Goal: Find specific page/section: Find specific page/section

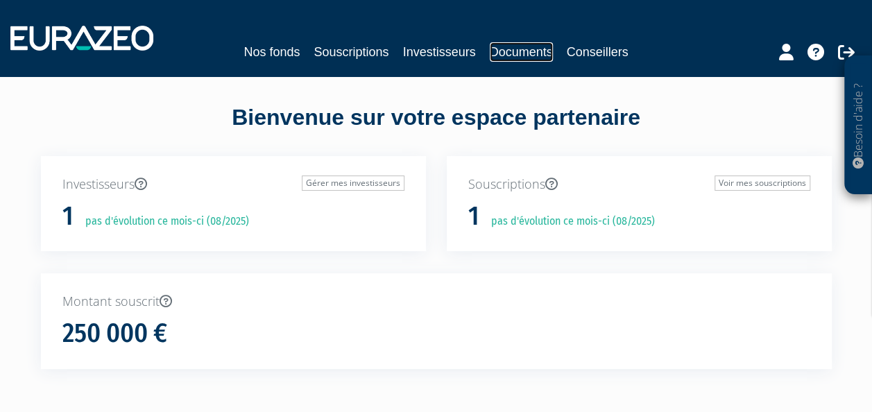
click at [518, 47] on link "Documents" at bounding box center [521, 51] width 63 height 19
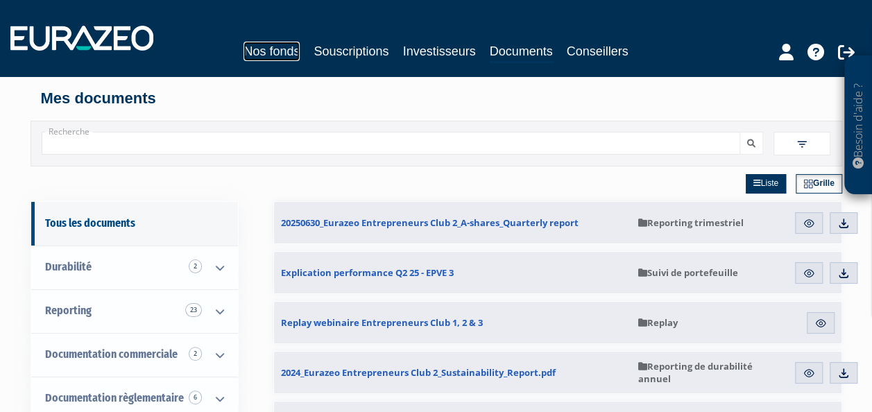
click at [275, 51] on link "Nos fonds" at bounding box center [271, 51] width 56 height 19
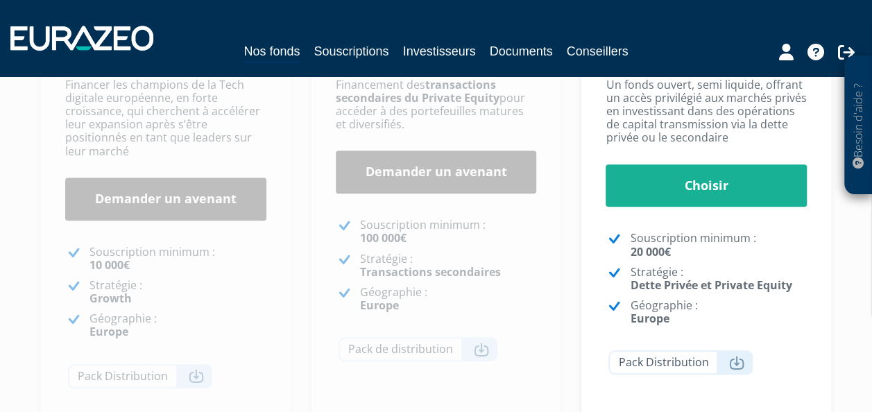
scroll to position [208, 0]
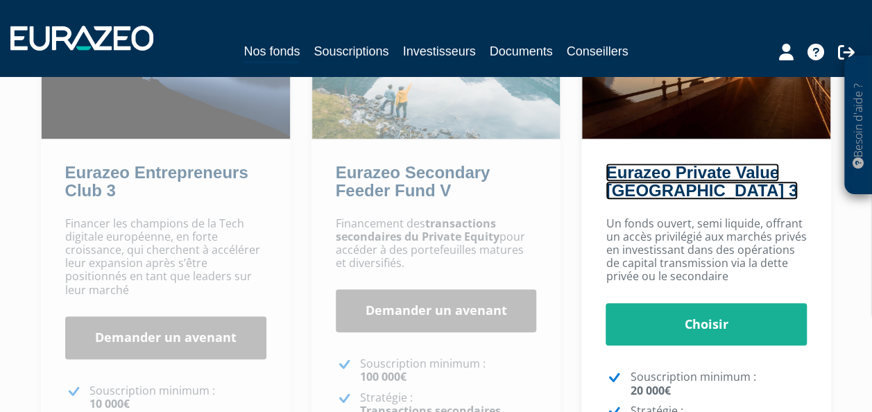
click at [681, 190] on link "Eurazeo Private Value Europe 3" at bounding box center [700, 181] width 191 height 37
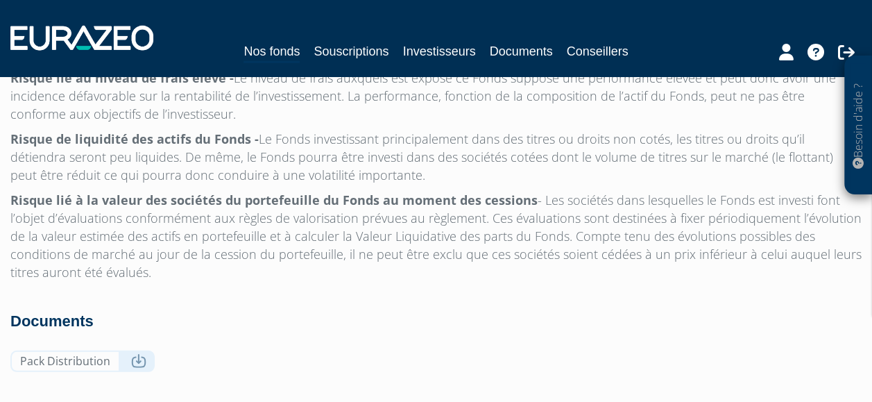
scroll to position [4606, 0]
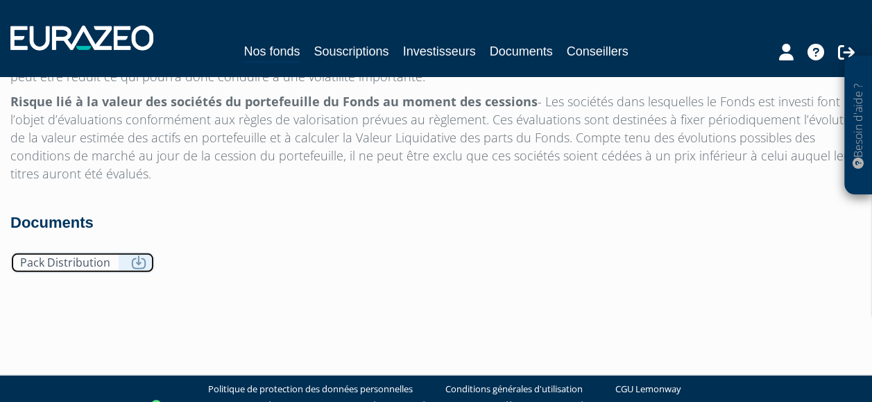
click at [128, 252] on link "Pack Distribution" at bounding box center [82, 262] width 144 height 21
